Goal: Information Seeking & Learning: Learn about a topic

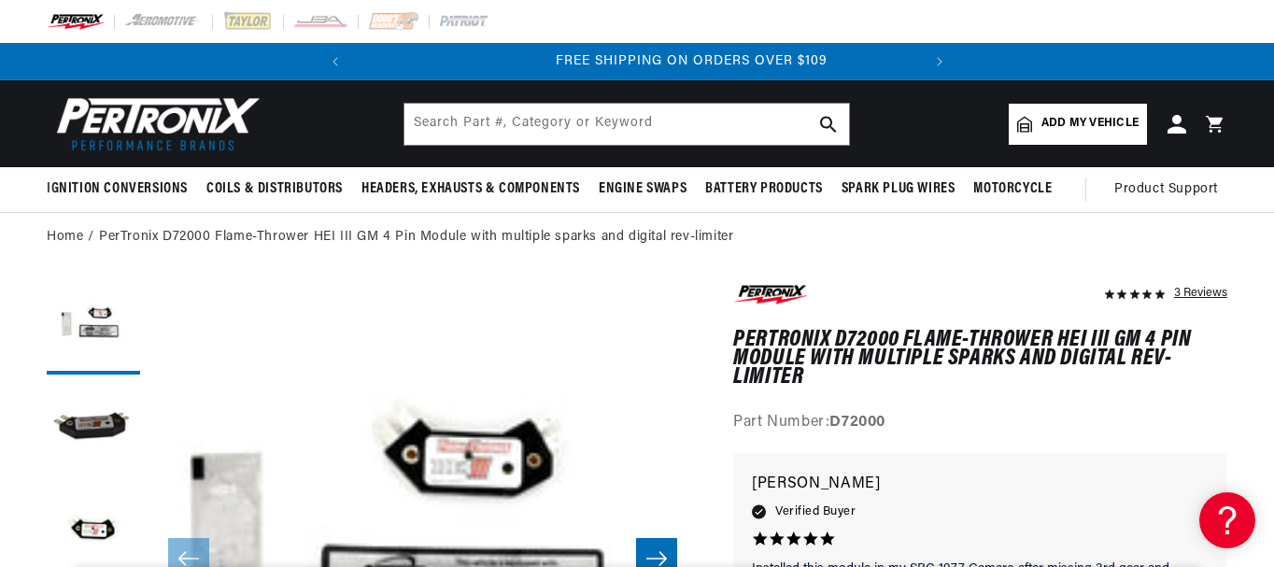
scroll to position [0, 566]
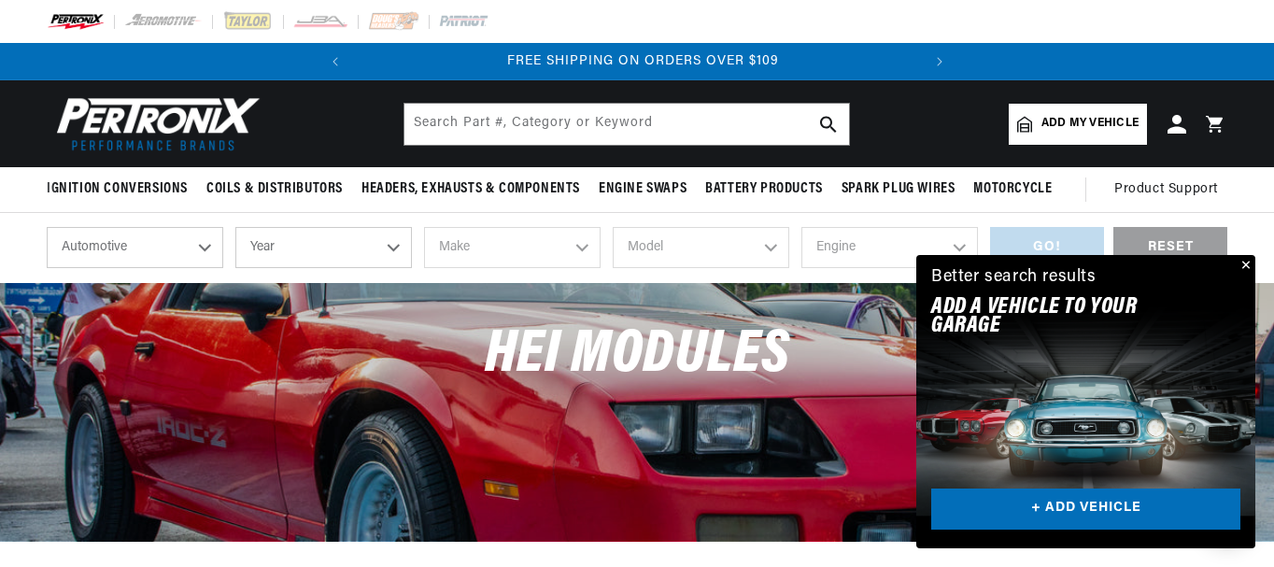
scroll to position [0, 566]
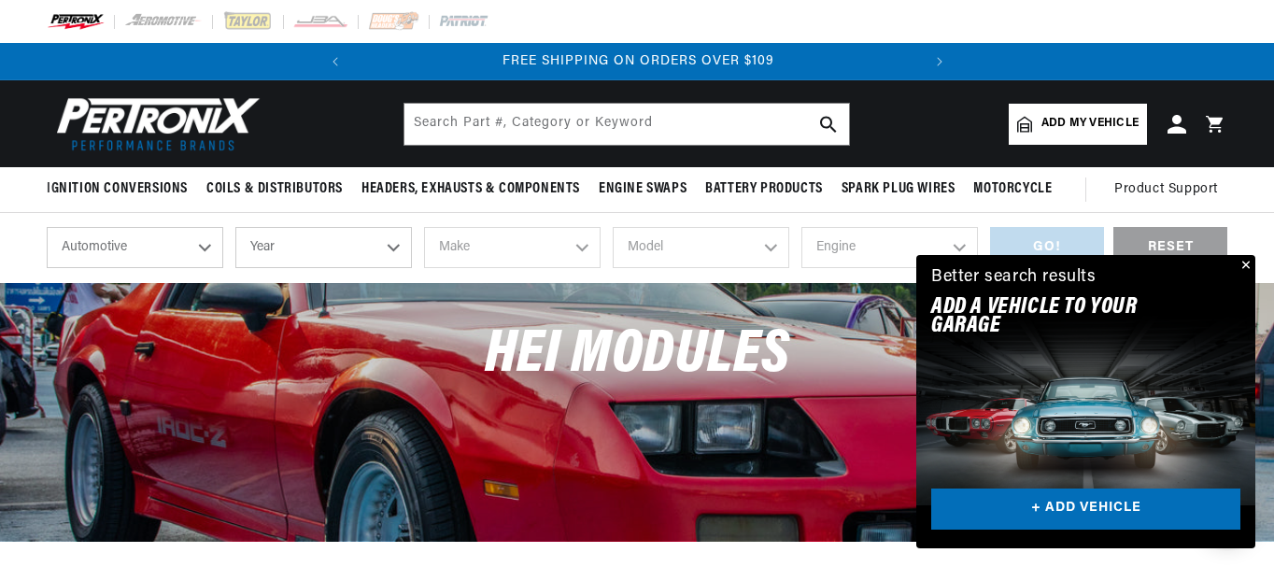
click at [1245, 262] on button "Close" at bounding box center [1244, 266] width 22 height 22
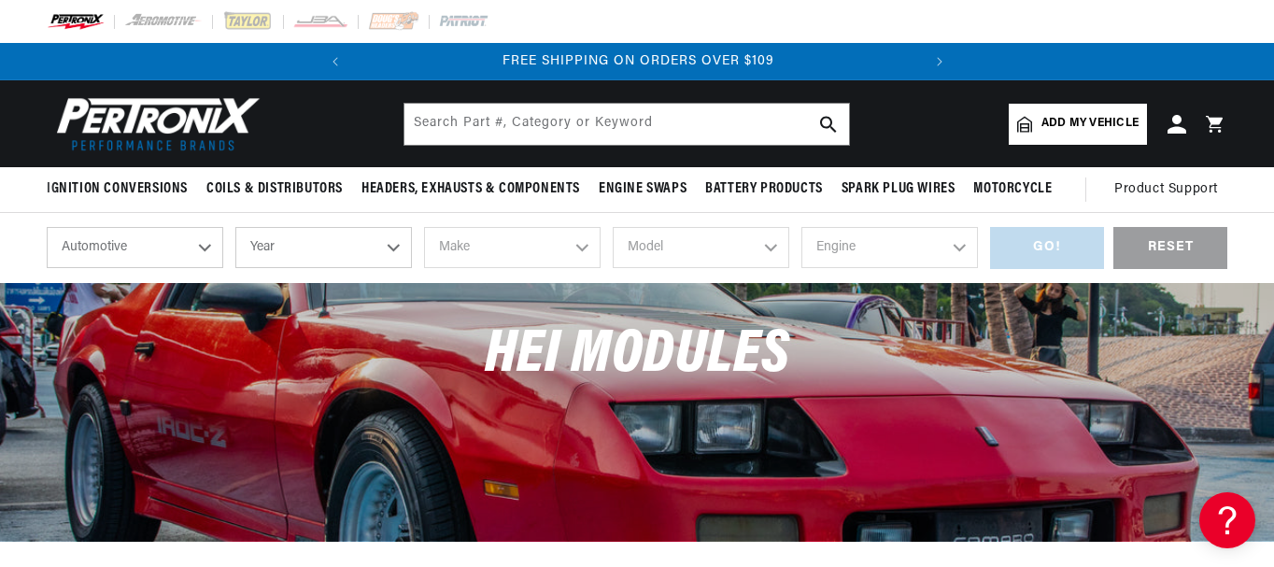
click at [163, 251] on select "Automotive Agricultural Industrial Marine Motorcycle" at bounding box center [135, 247] width 177 height 41
click at [47, 227] on select "Automotive Agricultural Industrial Marine Motorcycle" at bounding box center [135, 247] width 177 height 41
click at [343, 249] on select "Year 2026 2025 2024 2023 2022 2021 2020 2019 2018 2017 2016 2015 2014 2013 2012…" at bounding box center [323, 247] width 177 height 41
select select "1999"
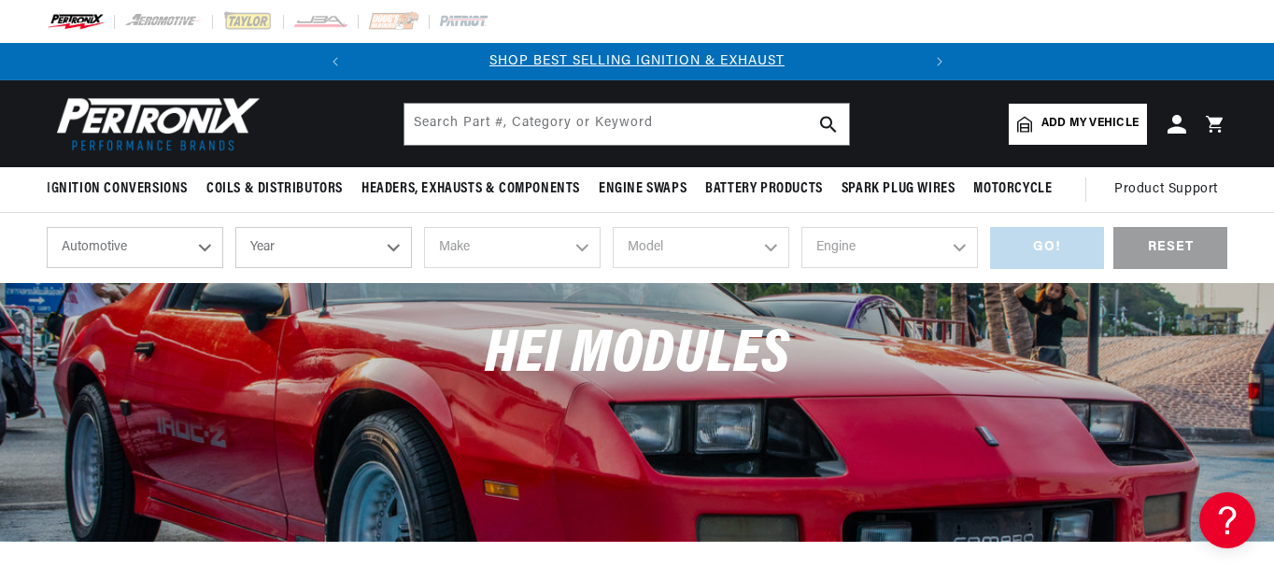
click at [354, 251] on select "Year 2026 2025 2024 2023 2022 2021 2020 2019 2018 2017 2016 2015 2014 2013 2012…" at bounding box center [323, 247] width 177 height 41
select select "1999"
click at [294, 244] on select "2026 2025 2024 2023 2022 2021 2020 2019 2018 2017 2016 2015 2014 2013 2012 2011…" at bounding box center [323, 247] width 177 height 41
click at [398, 249] on select "2026 2025 2024 2023 2022 2021 2020 2019 2018 2017 2016 2015 2014 2013 2012 2011…" at bounding box center [323, 247] width 177 height 41
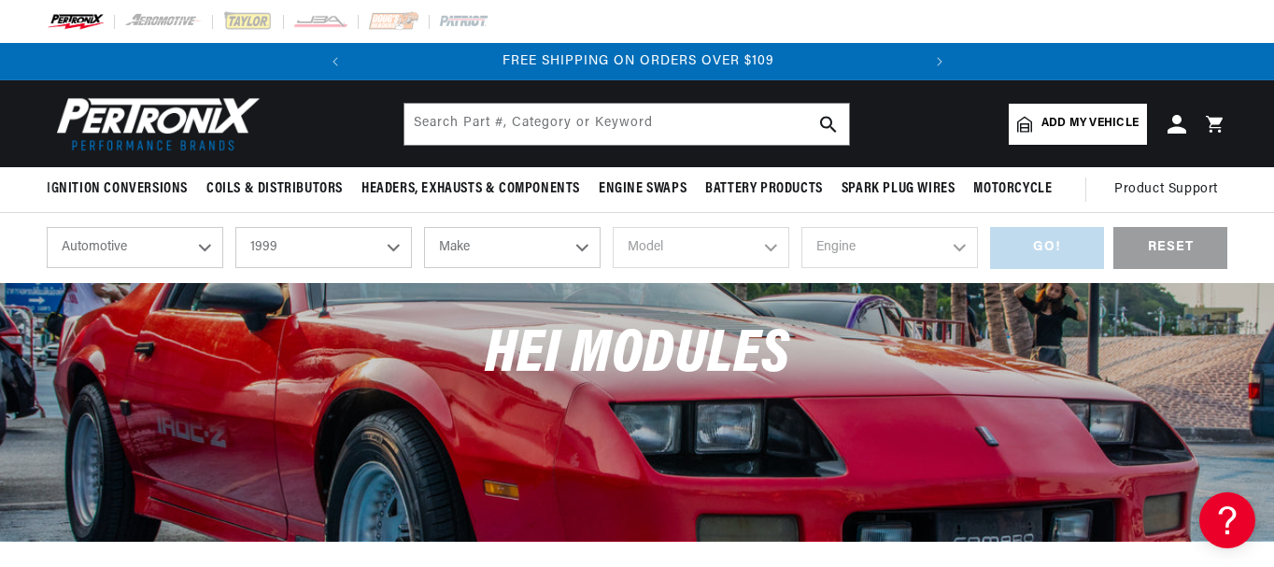
click at [398, 249] on select "2026 2025 2024 2023 2022 2021 2020 2019 2018 2017 2016 2015 2014 2013 2012 2011…" at bounding box center [323, 247] width 177 height 41
click at [298, 239] on select "2026 2025 2024 2023 2022 2021 2020 2019 2018 2017 2016 2015 2014 2013 2012 2011…" at bounding box center [323, 247] width 177 height 41
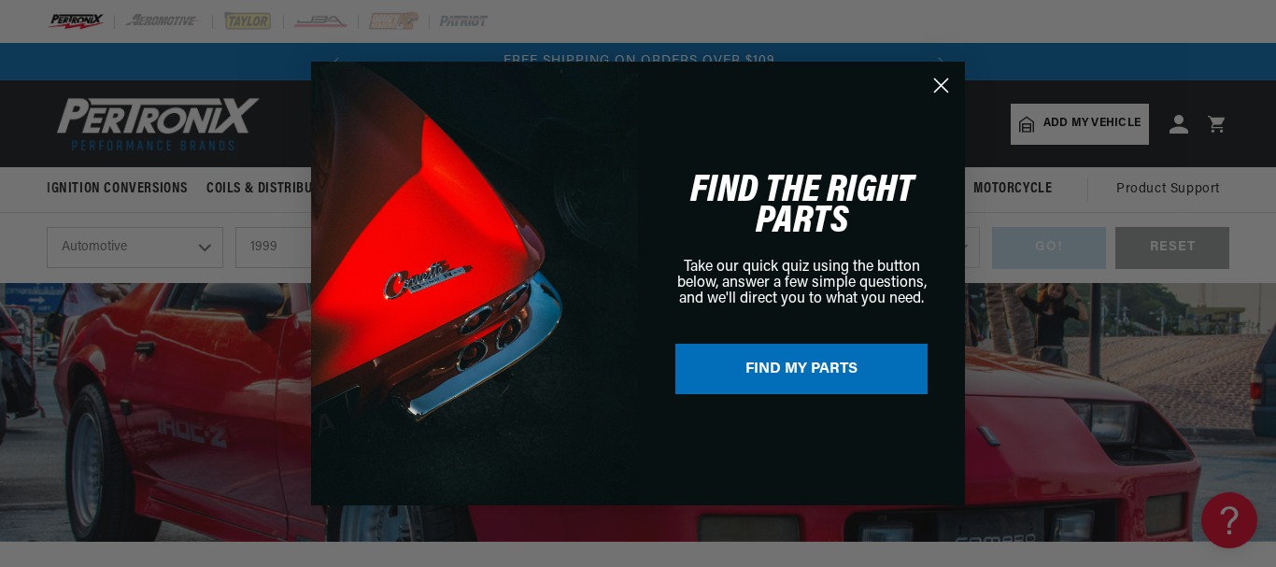
click at [937, 86] on circle "Close dialog" at bounding box center [941, 85] width 31 height 31
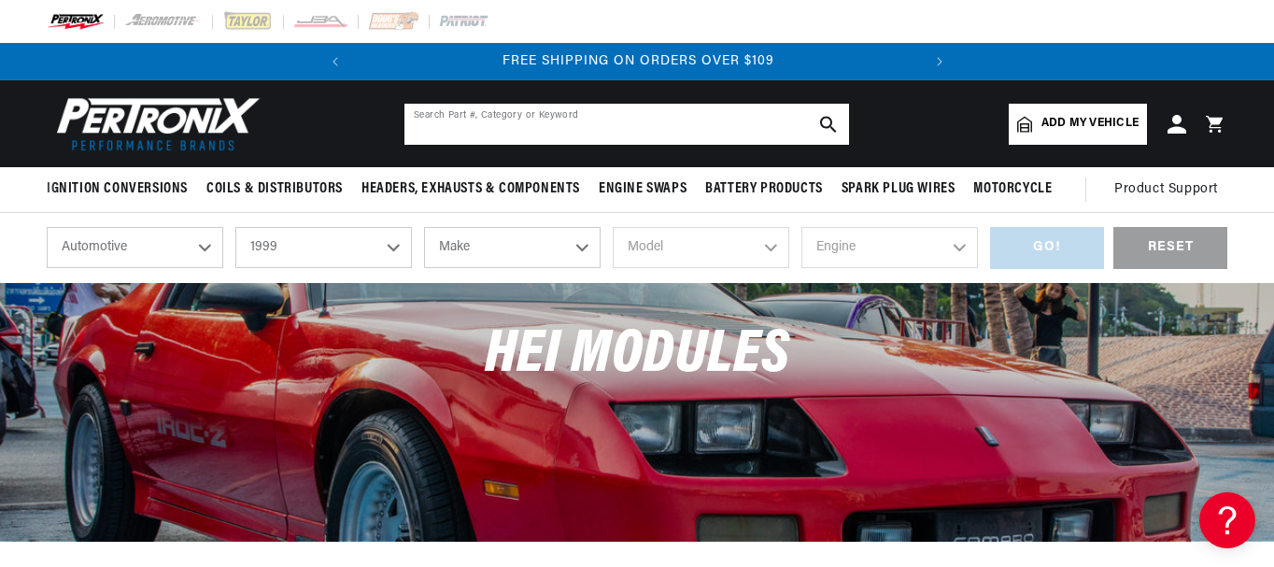
click at [431, 121] on input "text" at bounding box center [626, 124] width 445 height 41
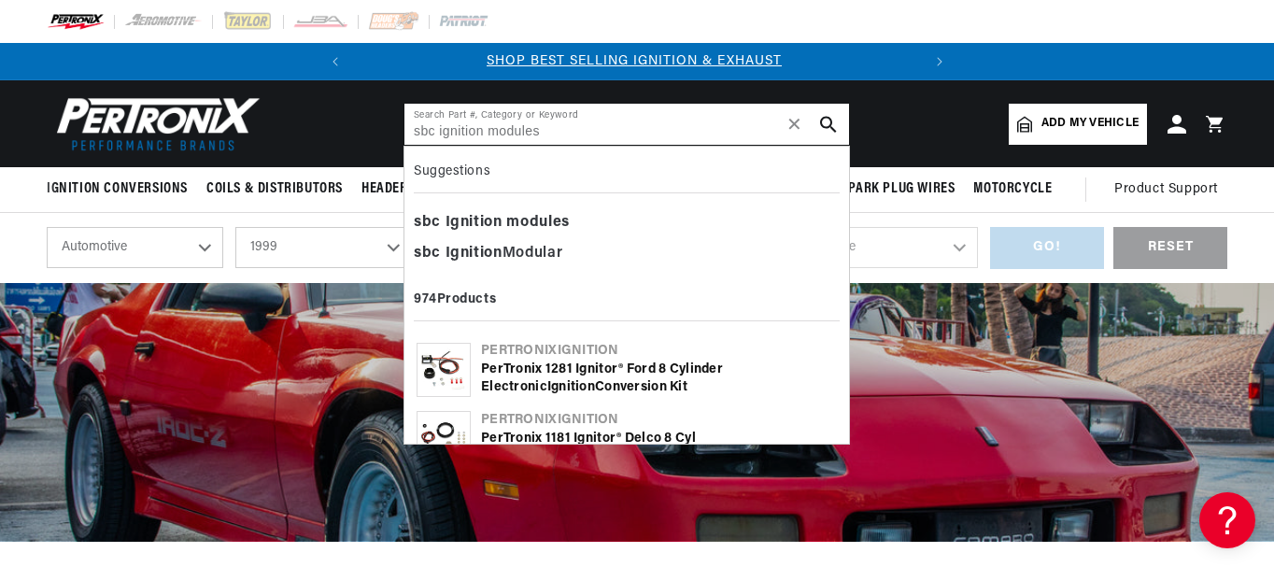
scroll to position [0, 0]
type input "sbc ignition modules"
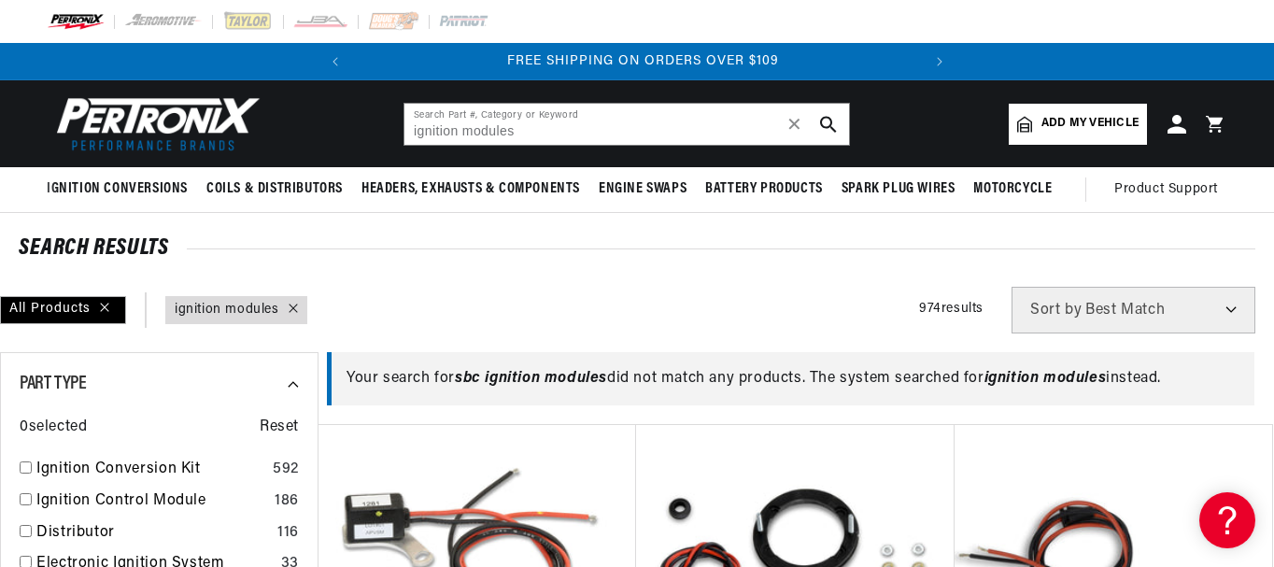
scroll to position [0, 566]
drag, startPoint x: 1273, startPoint y: 146, endPoint x: 1272, endPoint y: 255, distance: 109.3
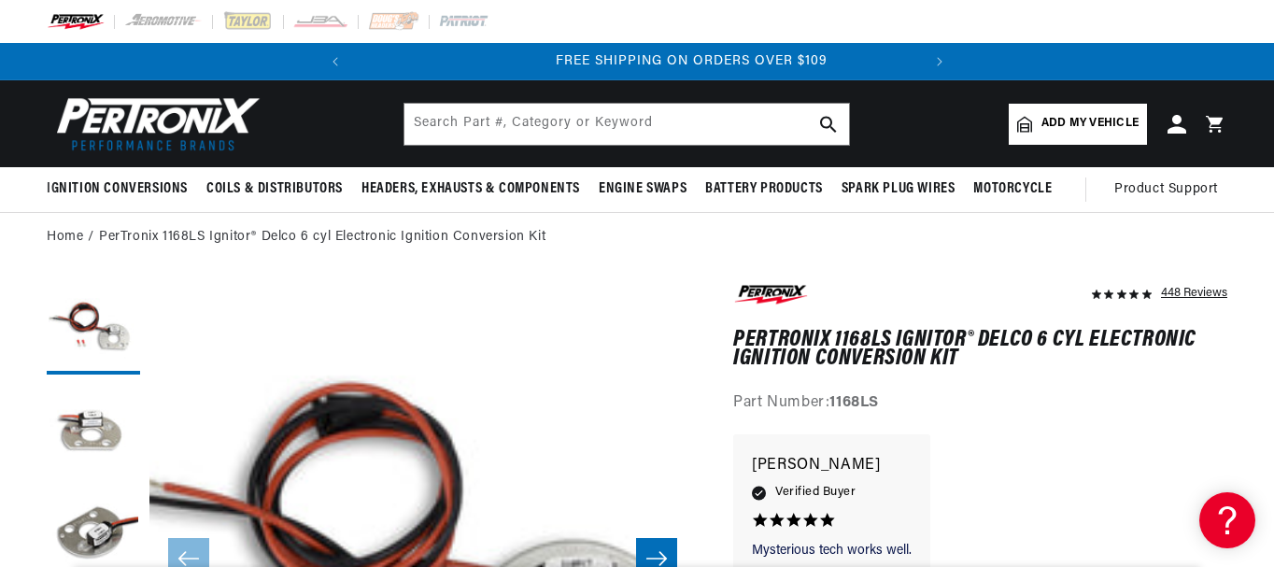
scroll to position [0, 566]
click at [650, 555] on icon "Slide right" at bounding box center [656, 558] width 22 height 19
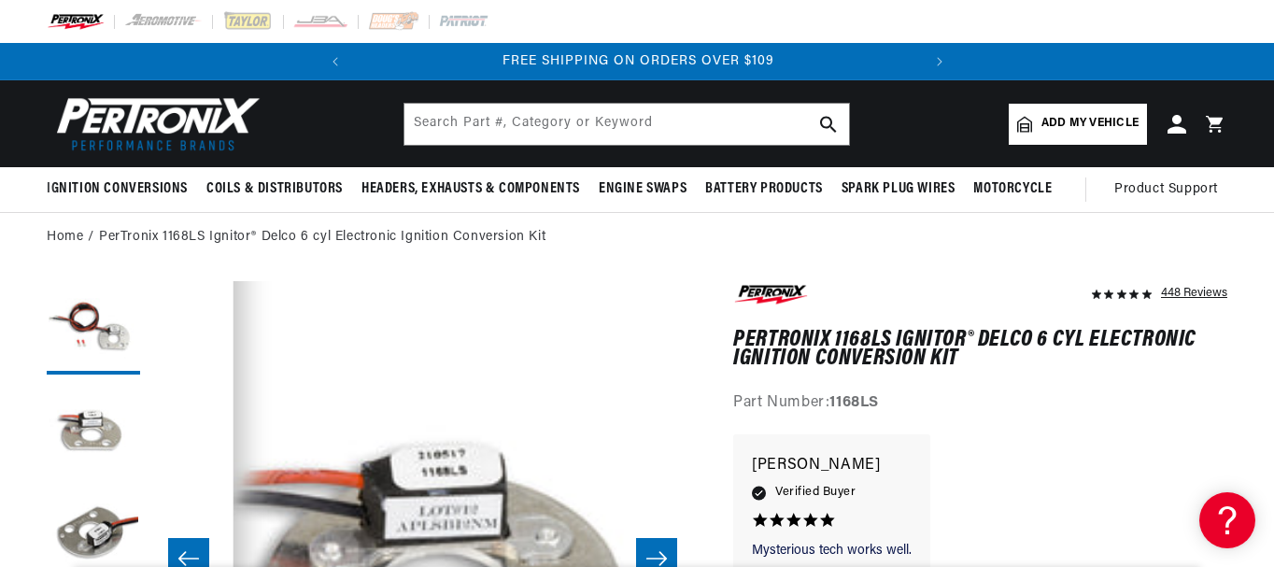
scroll to position [0, 546]
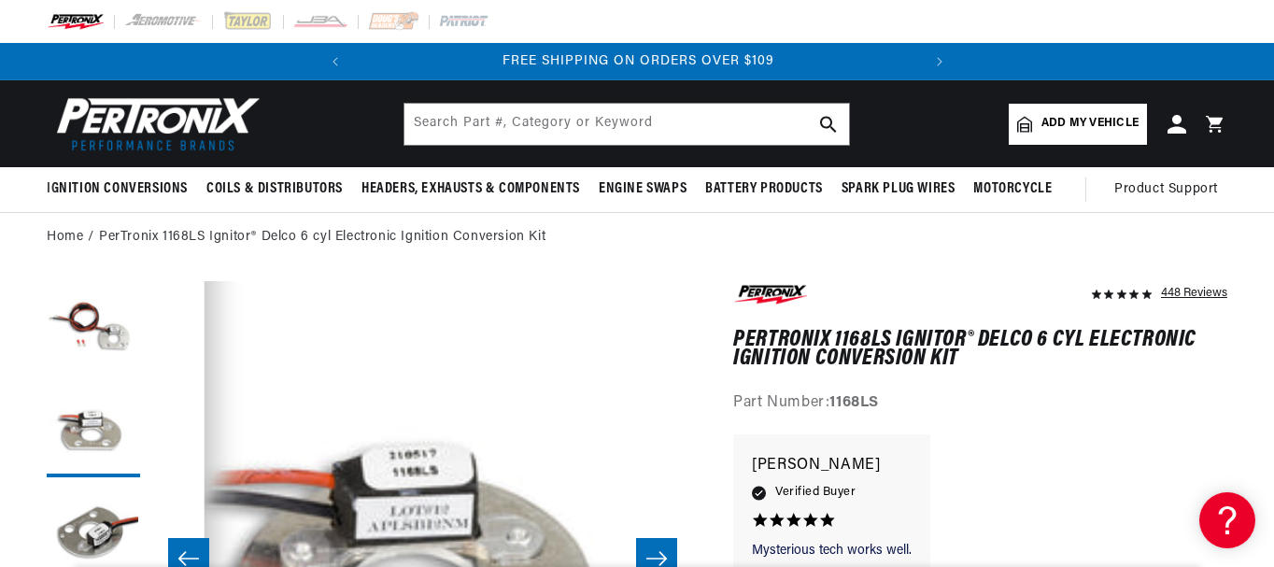
click at [650, 555] on icon "Slide right" at bounding box center [656, 558] width 22 height 19
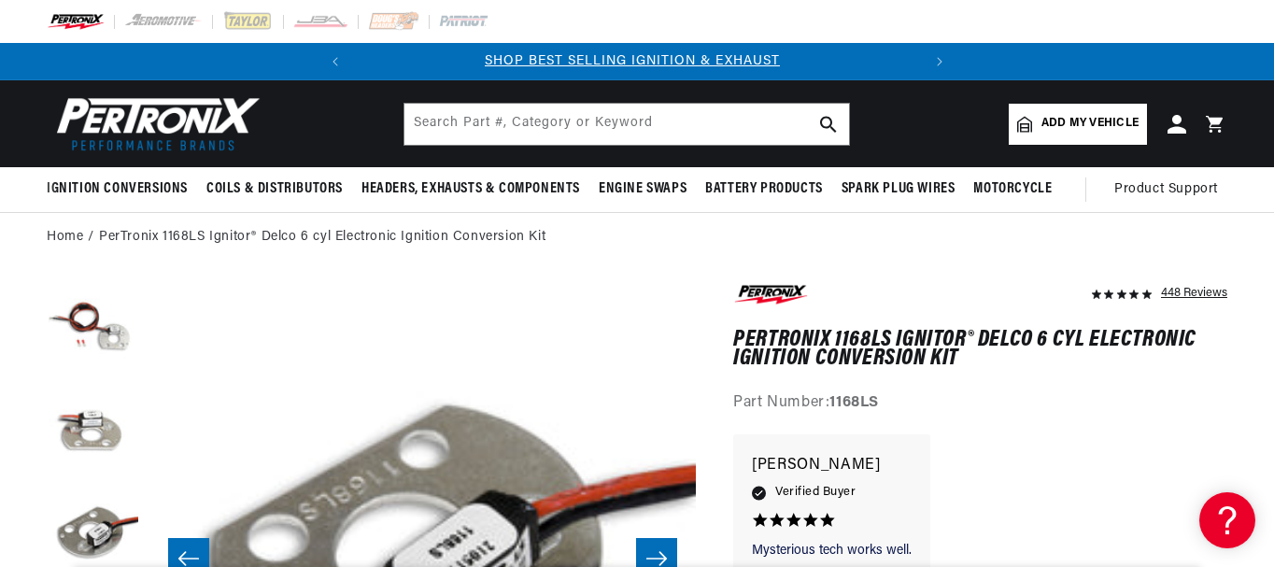
scroll to position [0, 0]
click at [650, 555] on icon "Slide right" at bounding box center [656, 558] width 22 height 19
